Goal: Task Accomplishment & Management: Manage account settings

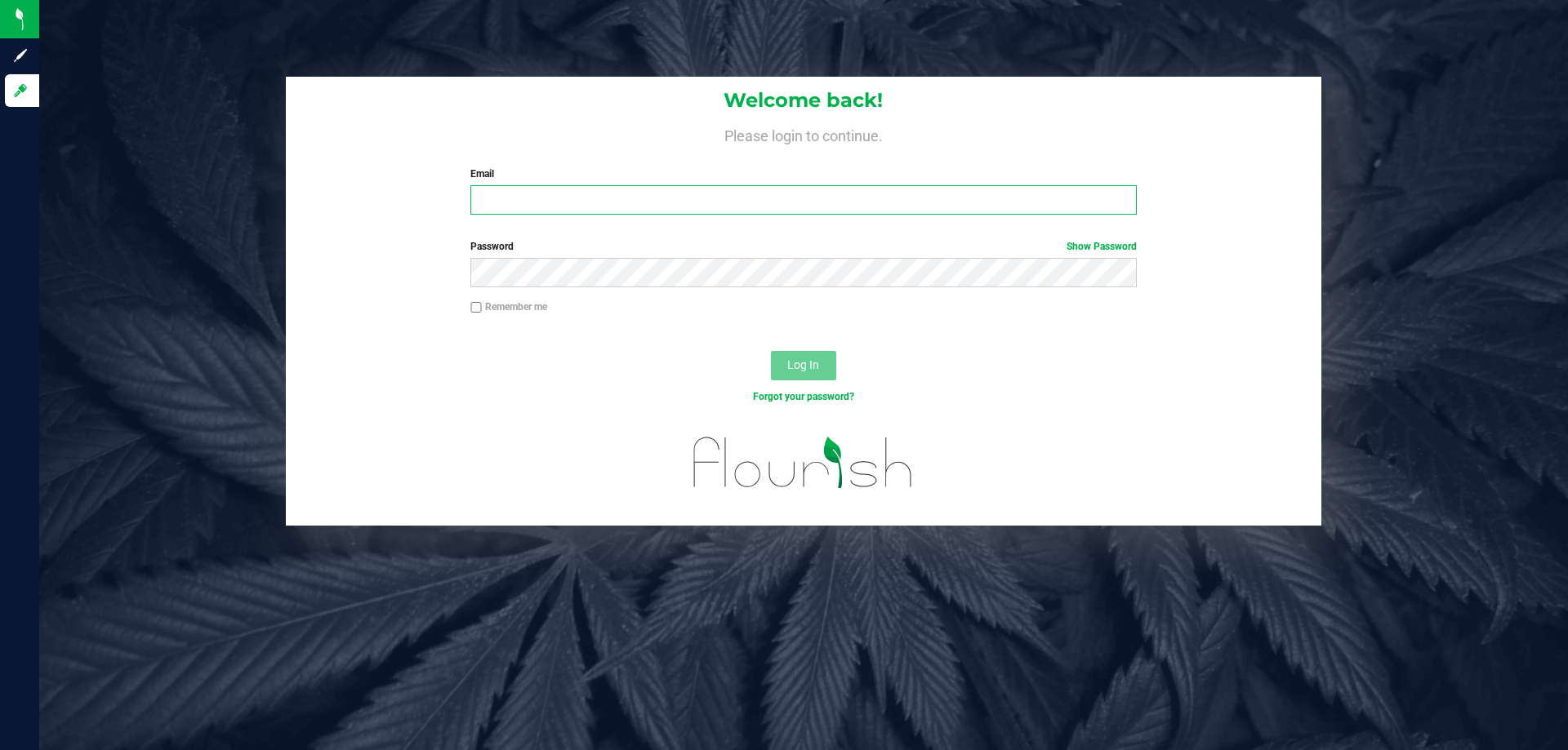
click at [507, 195] on input "Email" at bounding box center [803, 200] width 665 height 30
type input "[EMAIL_ADDRESS][DOMAIN_NAME]"
click at [771, 351] on button "Log In" at bounding box center [803, 366] width 65 height 30
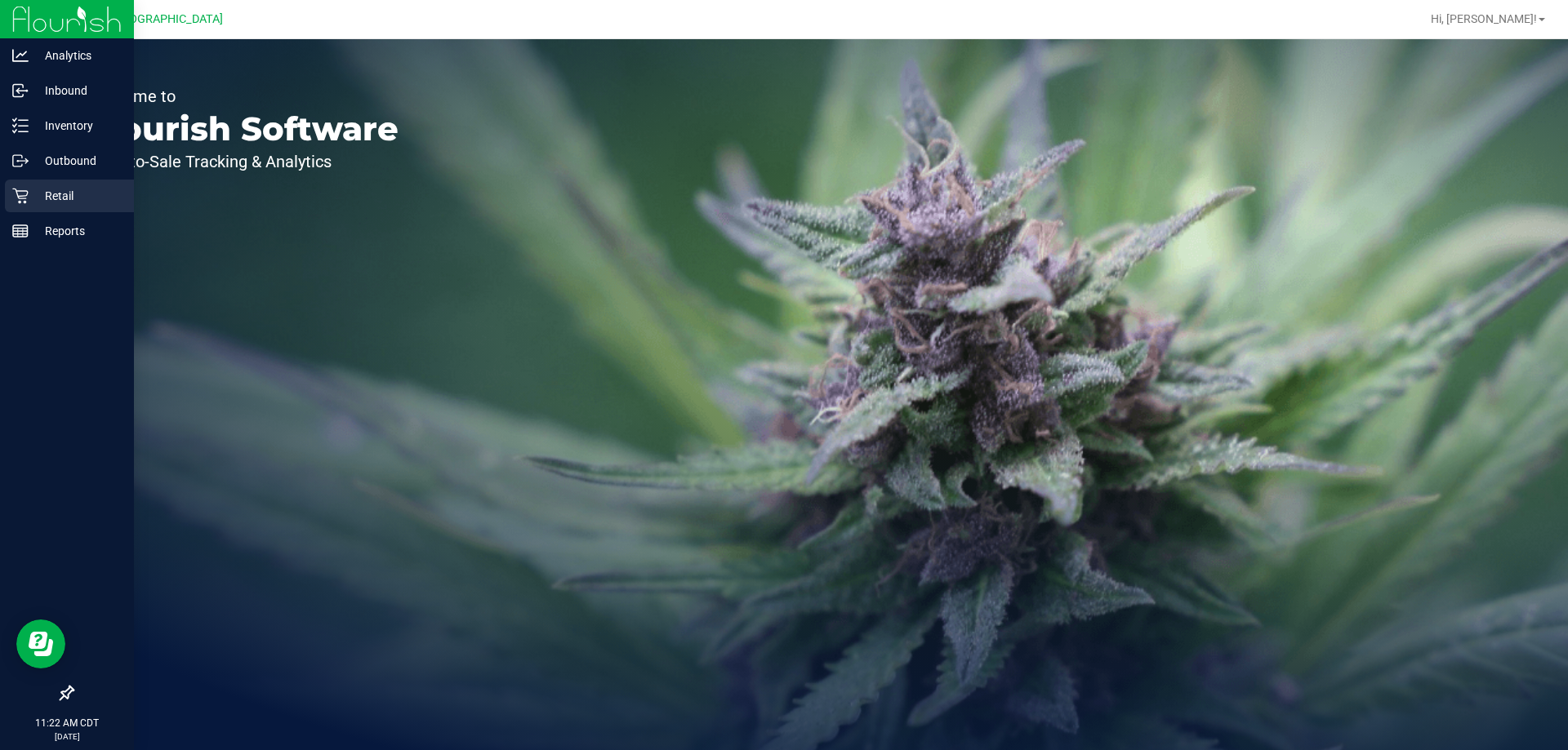
click at [73, 194] on p "Retail" at bounding box center [77, 196] width 98 height 20
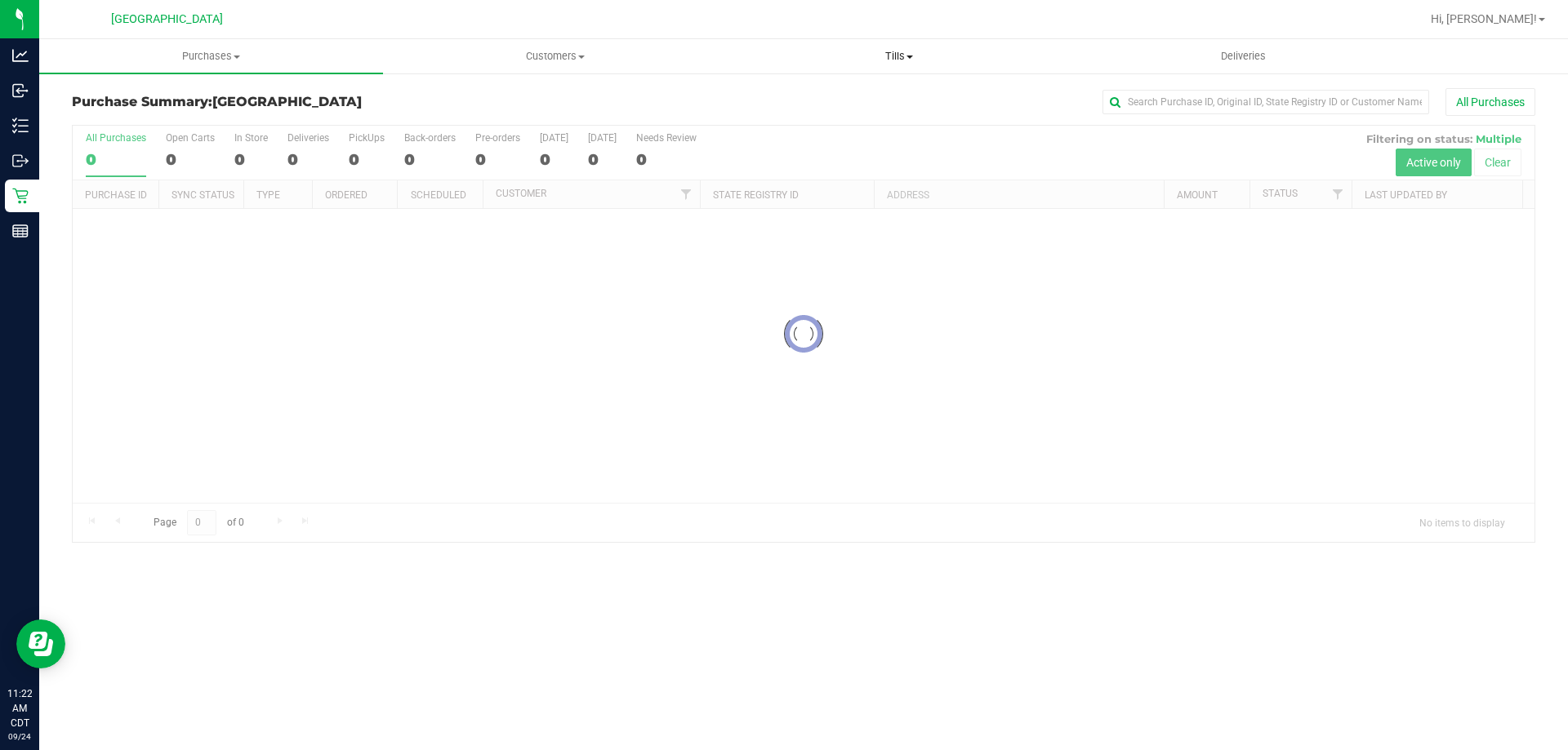
click at [890, 54] on span "Tills" at bounding box center [899, 56] width 342 height 14
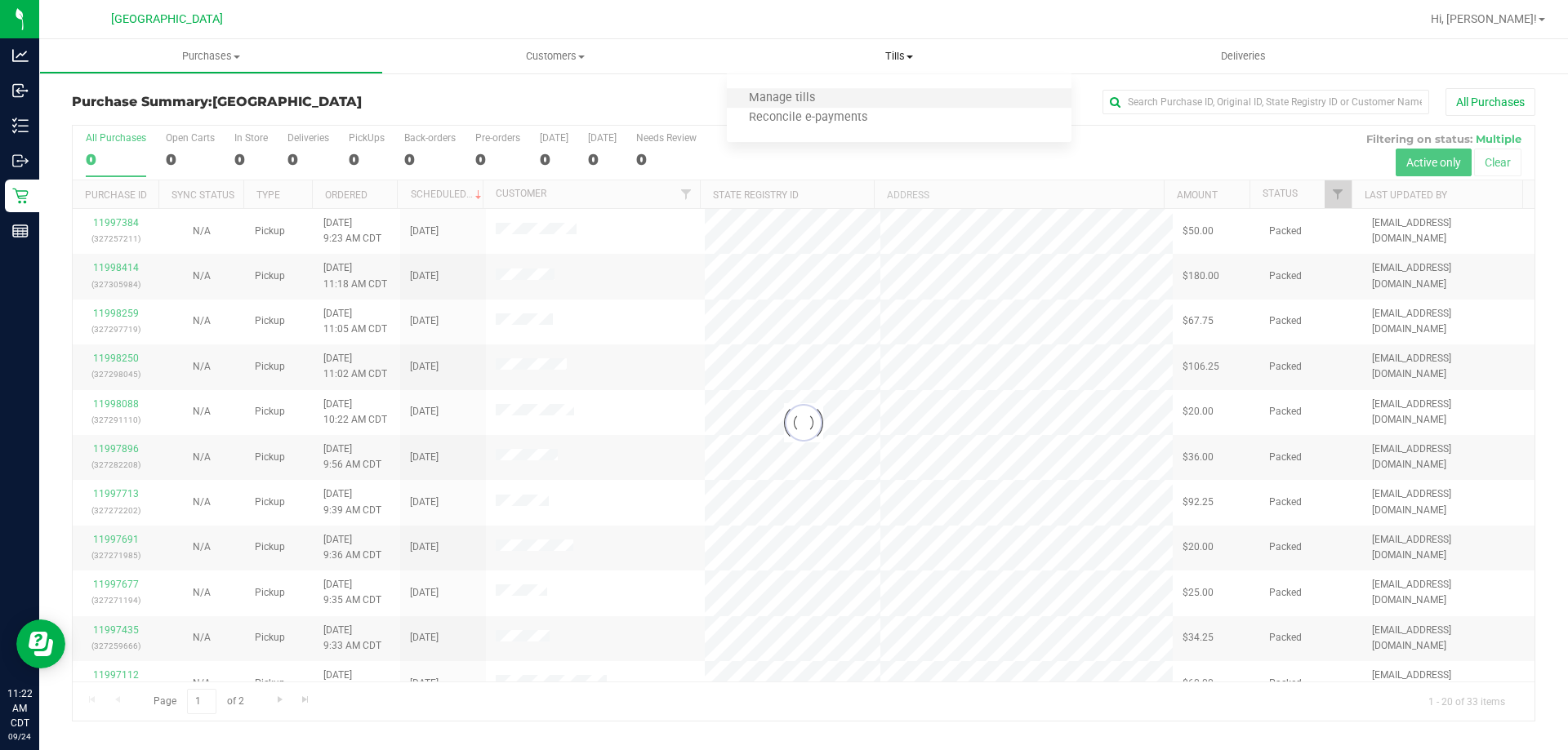
click at [870, 92] on li "Manage tills" at bounding box center [899, 99] width 344 height 20
